Goal: Information Seeking & Learning: Learn about a topic

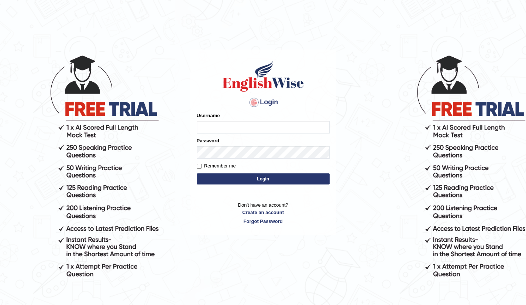
type input "Raj2512"
click at [269, 178] on button "Login" at bounding box center [263, 178] width 133 height 11
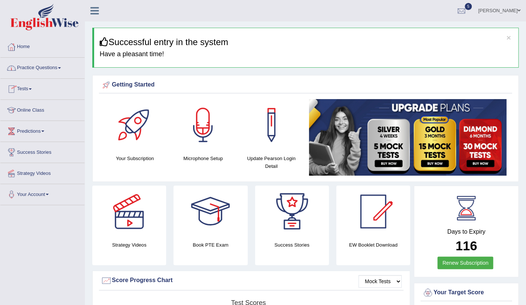
click at [37, 69] on link "Practice Questions" at bounding box center [42, 67] width 84 height 18
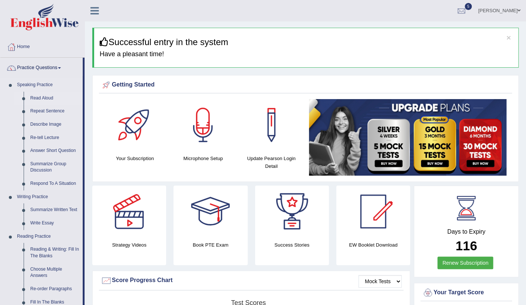
click at [44, 101] on link "Read Aloud" at bounding box center [55, 98] width 56 height 13
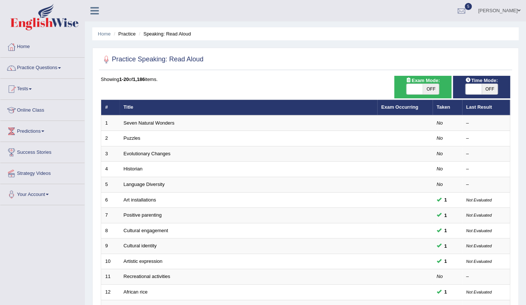
scroll to position [181, 0]
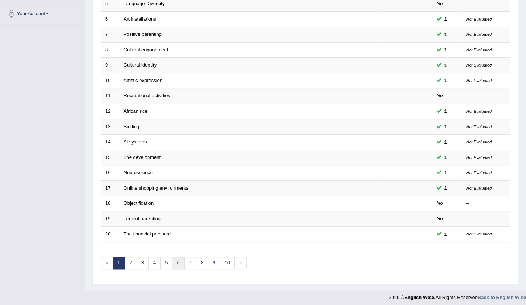
click at [179, 260] on link "6" at bounding box center [178, 263] width 12 height 12
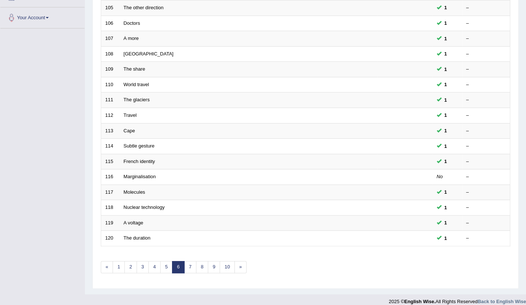
scroll to position [181, 0]
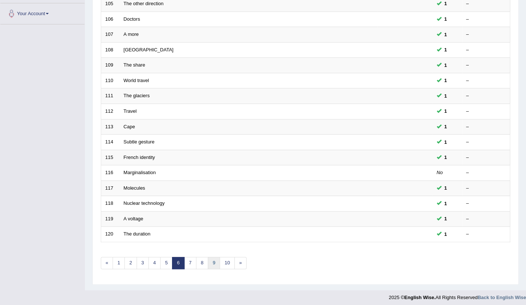
click at [213, 260] on link "9" at bounding box center [214, 263] width 12 height 12
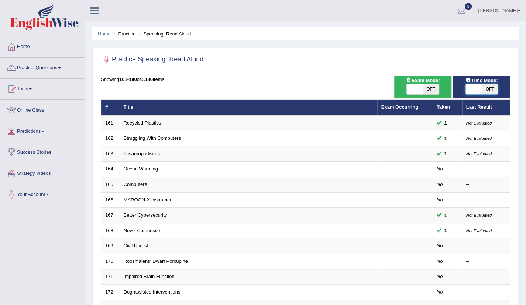
click at [480, 88] on span at bounding box center [474, 89] width 16 height 10
checkbox input "true"
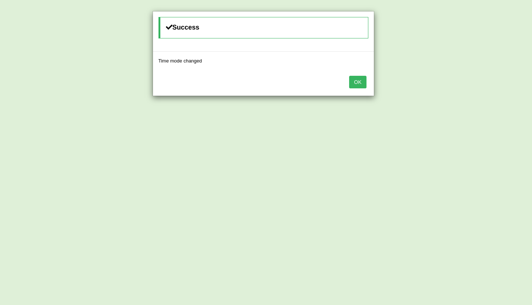
click at [362, 84] on button "OK" at bounding box center [357, 82] width 17 height 13
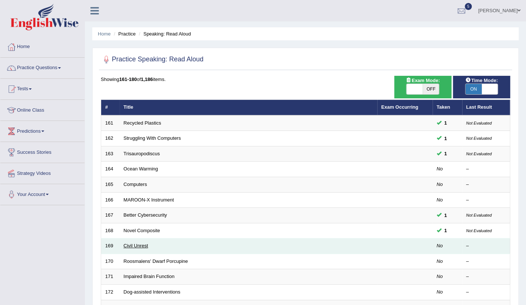
click at [145, 245] on link "Civil Unrest" at bounding box center [136, 246] width 24 height 6
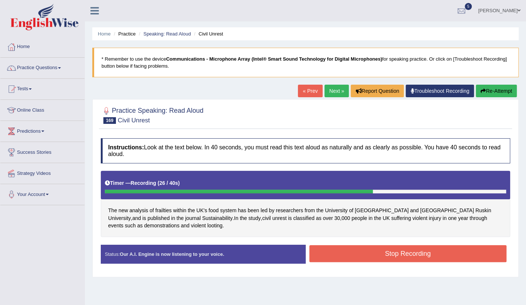
click at [408, 259] on button "Stop Recording" at bounding box center [409, 253] width 198 height 17
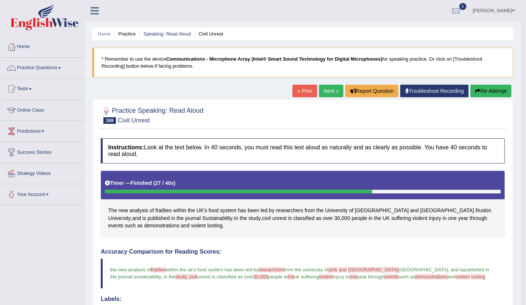
click at [327, 94] on link "Next »" at bounding box center [331, 91] width 24 height 13
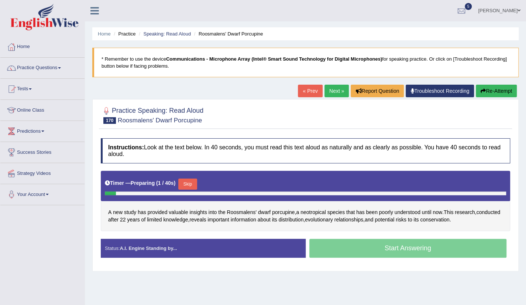
scroll to position [15, 0]
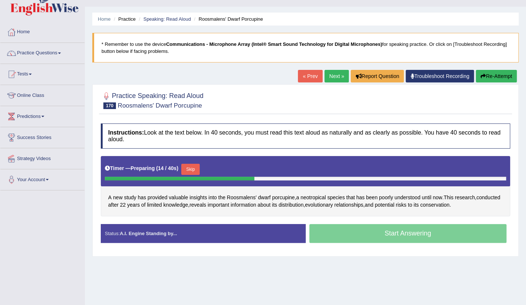
click at [326, 79] on link "Next »" at bounding box center [337, 76] width 24 height 13
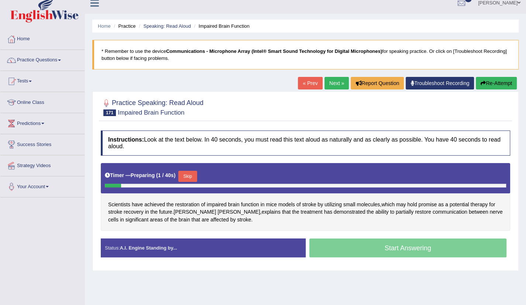
scroll to position [15, 0]
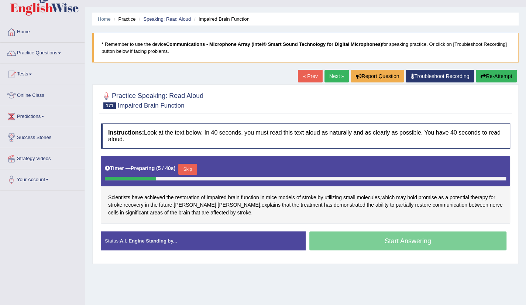
click at [339, 72] on link "Next »" at bounding box center [337, 76] width 24 height 13
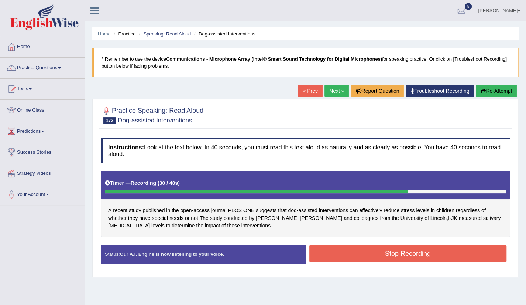
drag, startPoint x: 405, startPoint y: 261, endPoint x: 407, endPoint y: 255, distance: 6.9
click at [407, 255] on div "Stop Recording" at bounding box center [408, 254] width 205 height 19
click at [407, 255] on button "Stop Recording" at bounding box center [409, 253] width 198 height 17
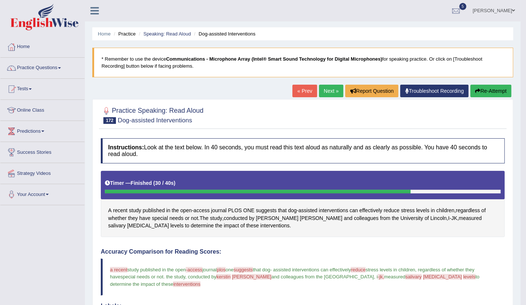
click at [321, 90] on link "Next »" at bounding box center [331, 91] width 24 height 13
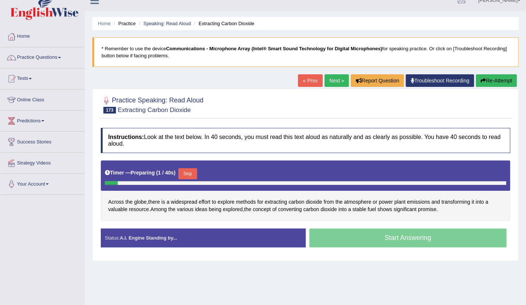
scroll to position [15, 0]
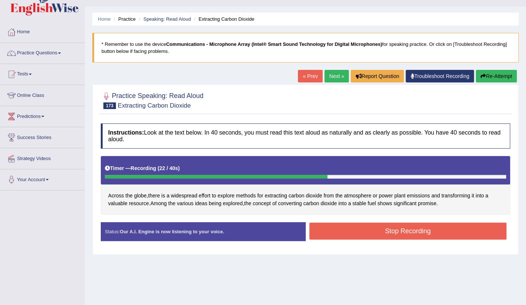
click at [405, 231] on button "Stop Recording" at bounding box center [409, 230] width 198 height 17
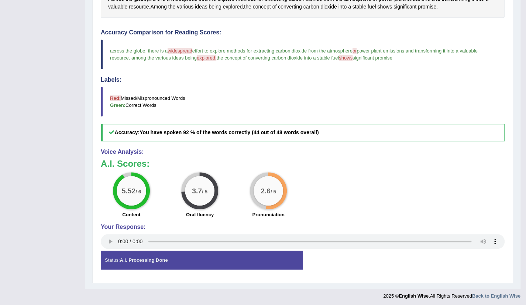
scroll to position [0, 0]
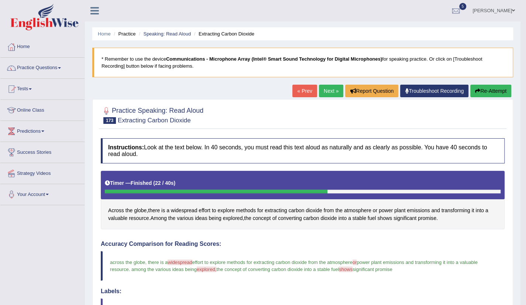
click at [328, 94] on link "Next »" at bounding box center [331, 91] width 24 height 13
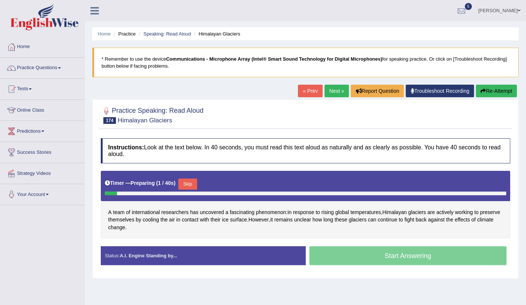
scroll to position [15, 0]
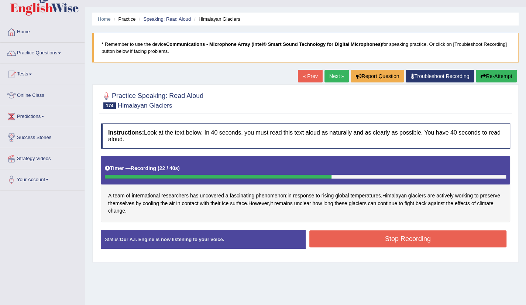
click at [410, 243] on button "Stop Recording" at bounding box center [409, 238] width 198 height 17
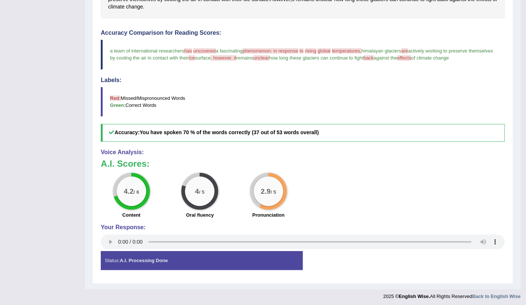
scroll to position [0, 0]
